Goal: Navigation & Orientation: Find specific page/section

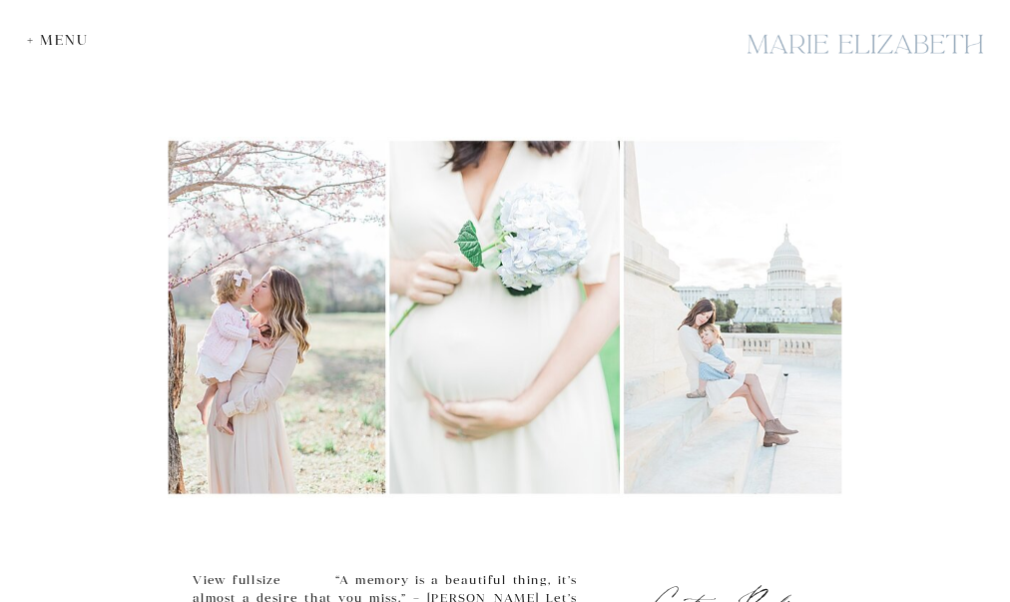
scroll to position [1060, 0]
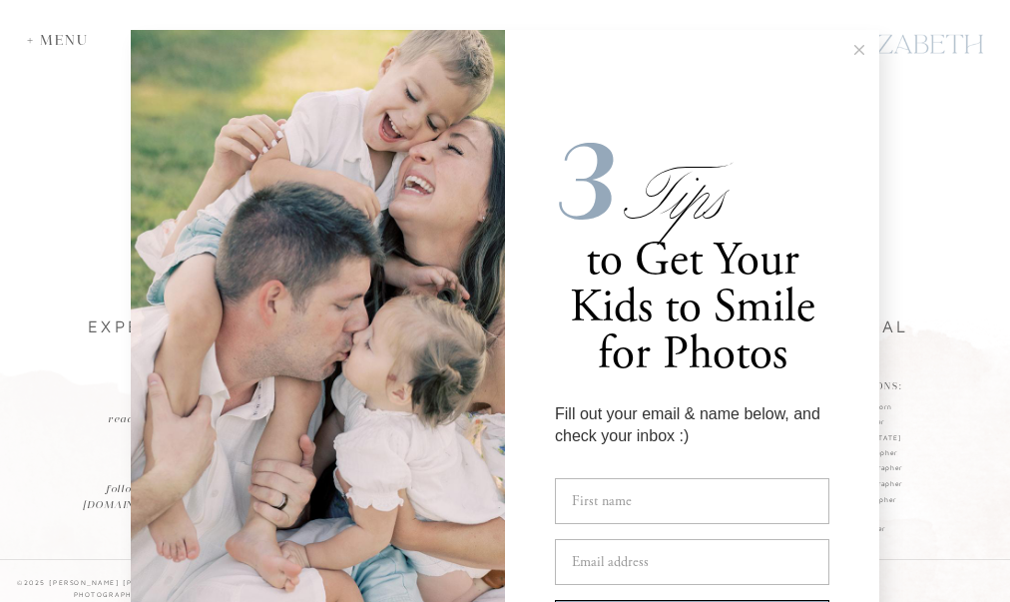
click at [854, 46] on icon at bounding box center [859, 50] width 10 height 10
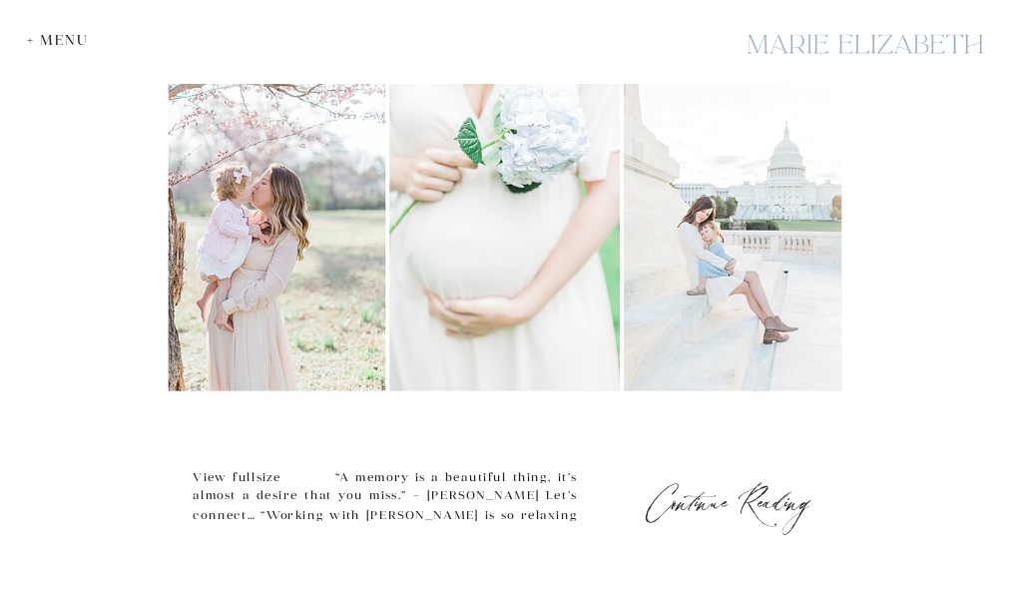
scroll to position [699, 0]
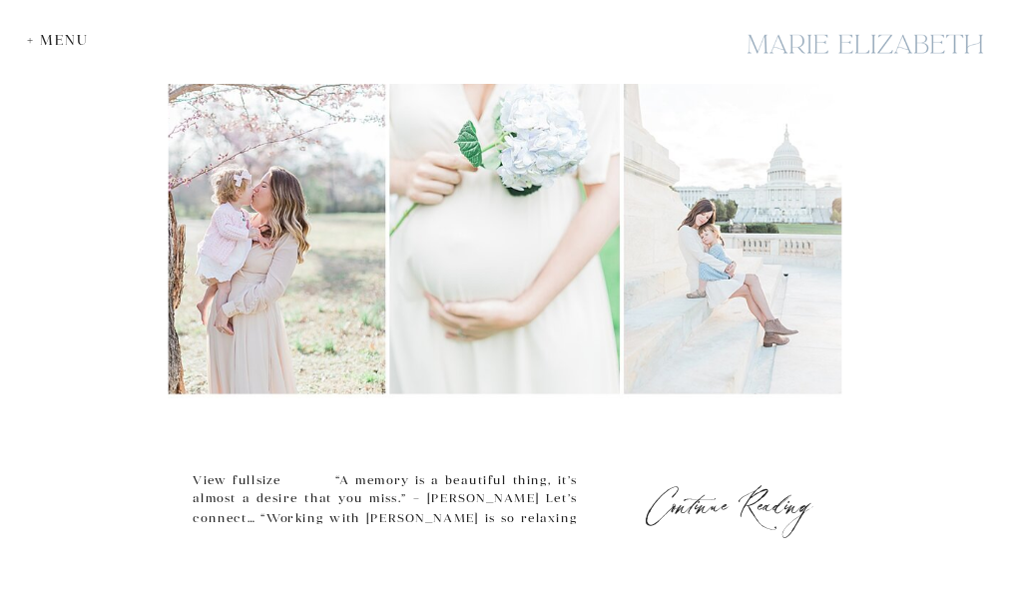
click at [803, 256] on img at bounding box center [506, 217] width 674 height 361
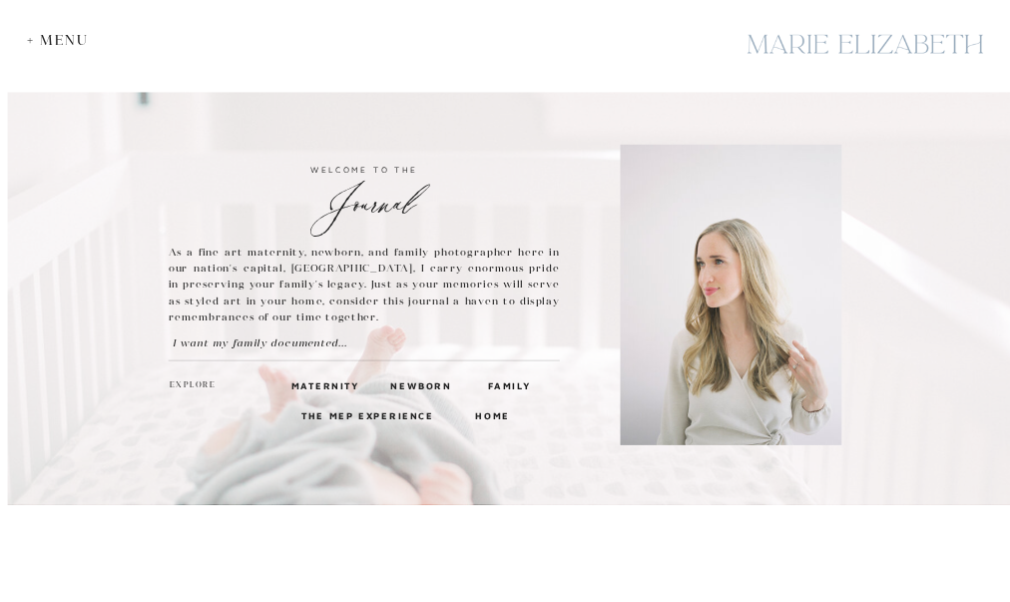
click at [515, 386] on h3 "Family" at bounding box center [508, 385] width 40 height 15
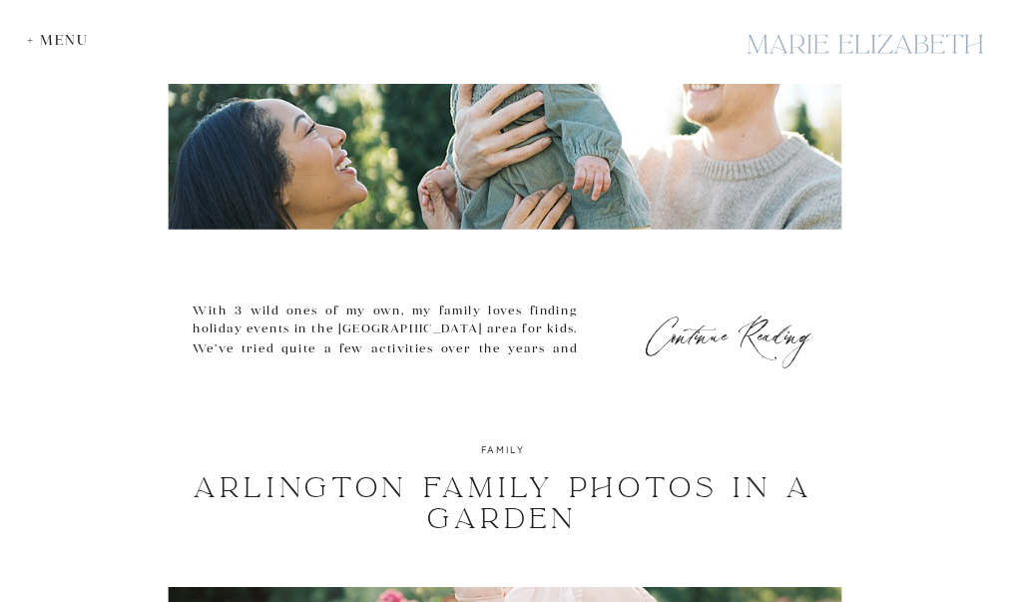
scroll to position [6476, 0]
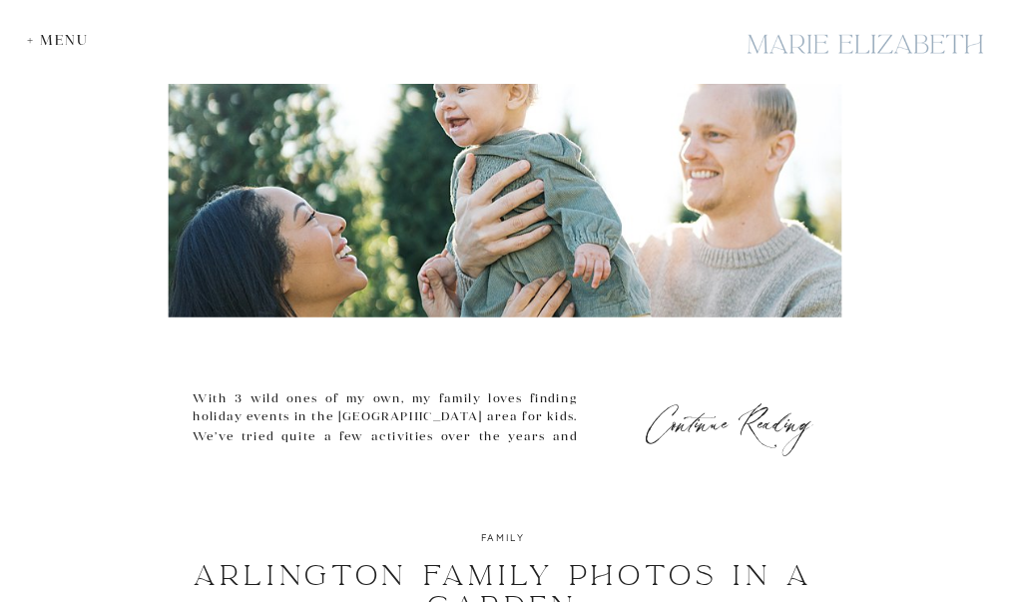
click at [441, 286] on img at bounding box center [506, 136] width 674 height 361
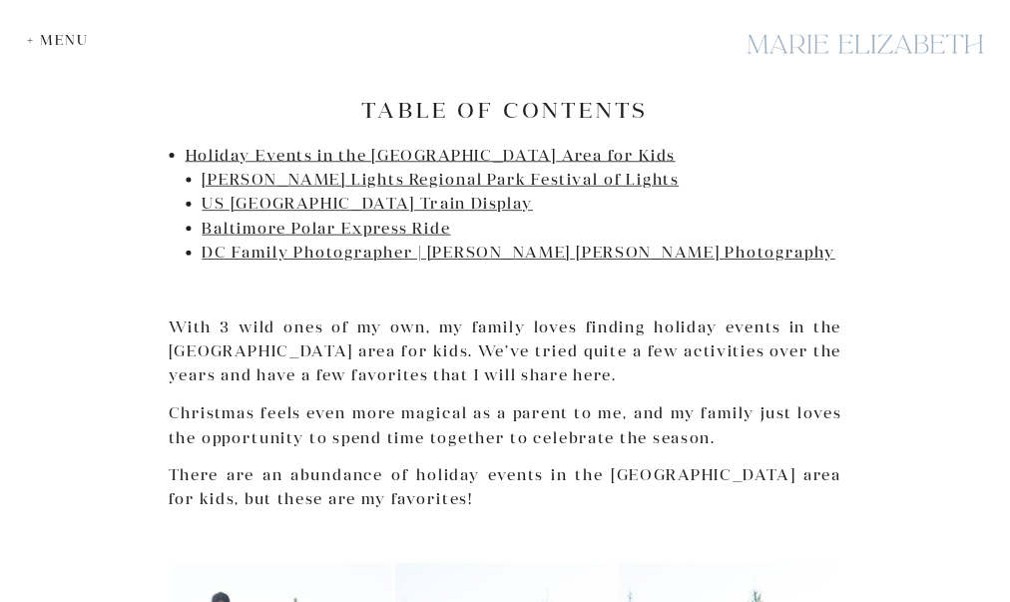
scroll to position [599, 0]
